Goal: Task Accomplishment & Management: Manage account settings

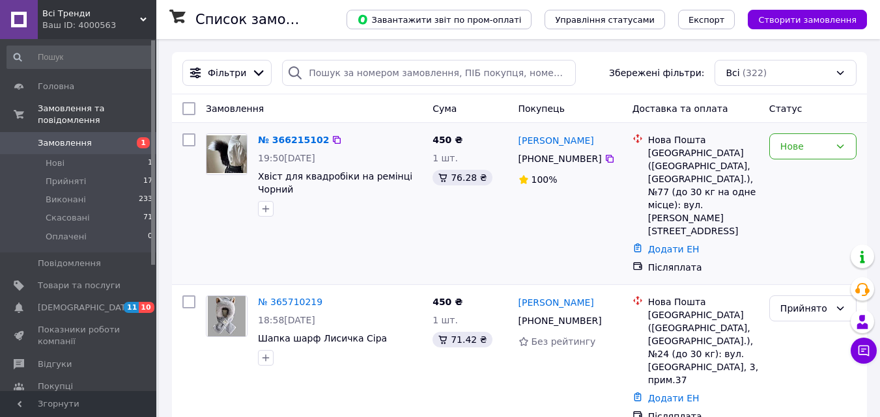
click at [225, 156] on img at bounding box center [226, 153] width 40 height 37
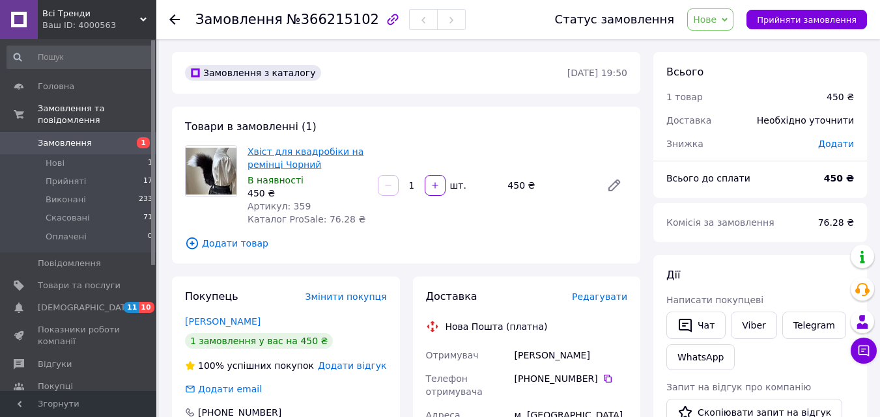
click at [272, 158] on link "Хвіст для квадробіки на ремінці Чорний" at bounding box center [305, 158] width 116 height 23
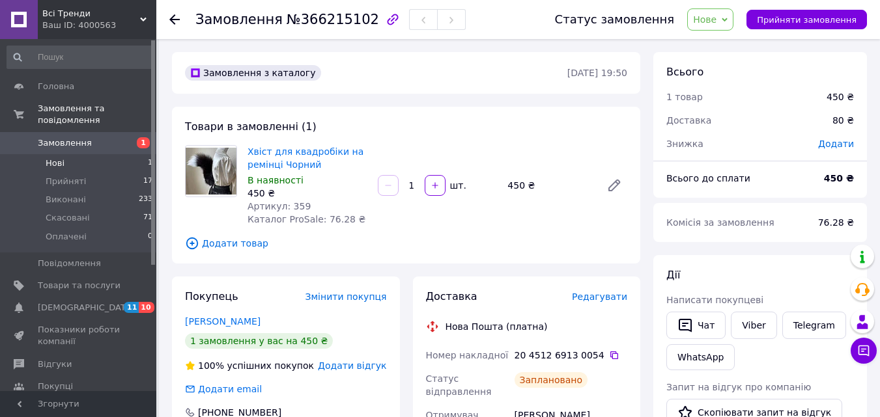
click at [75, 154] on li "Нові 1" at bounding box center [80, 163] width 160 height 18
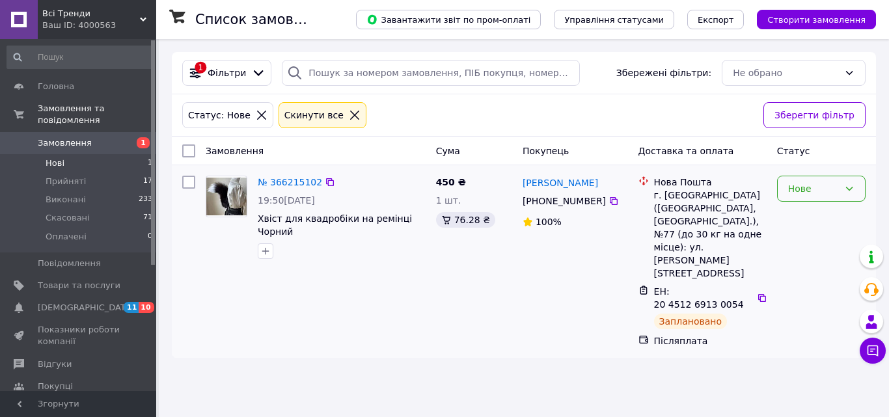
click at [850, 189] on icon at bounding box center [850, 189] width 7 height 4
click at [796, 216] on li "Прийнято" at bounding box center [821, 217] width 87 height 23
click at [135, 22] on div "Ваш ID: 4000563" at bounding box center [99, 26] width 114 height 12
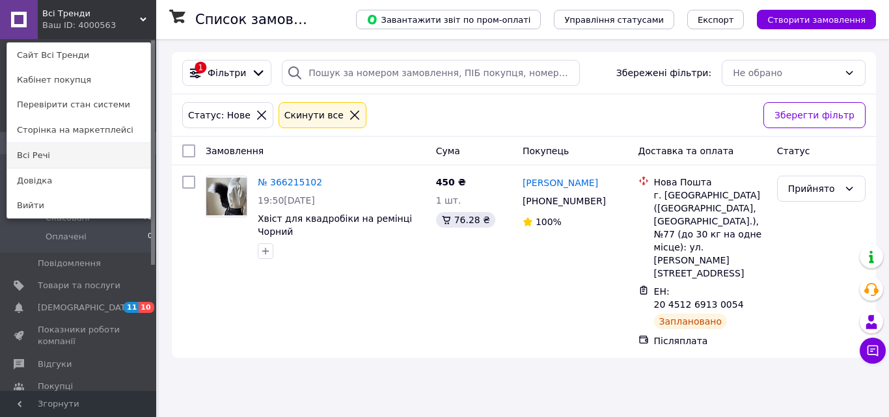
click at [56, 158] on link "Всі Речі" at bounding box center [78, 155] width 143 height 25
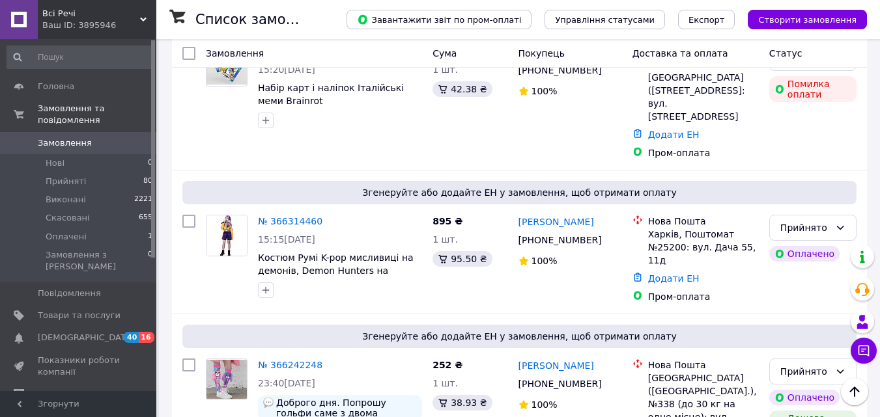
scroll to position [195, 0]
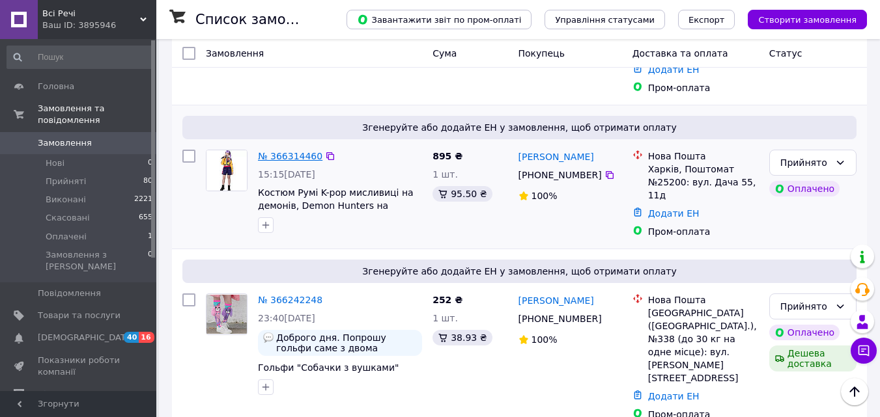
click at [307, 151] on link "№ 366314460" at bounding box center [290, 156] width 64 height 10
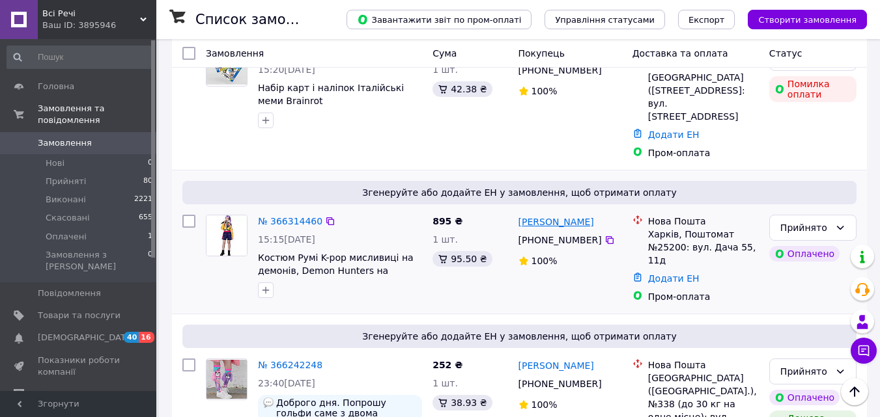
scroll to position [195, 0]
